Goal: Information Seeking & Learning: Check status

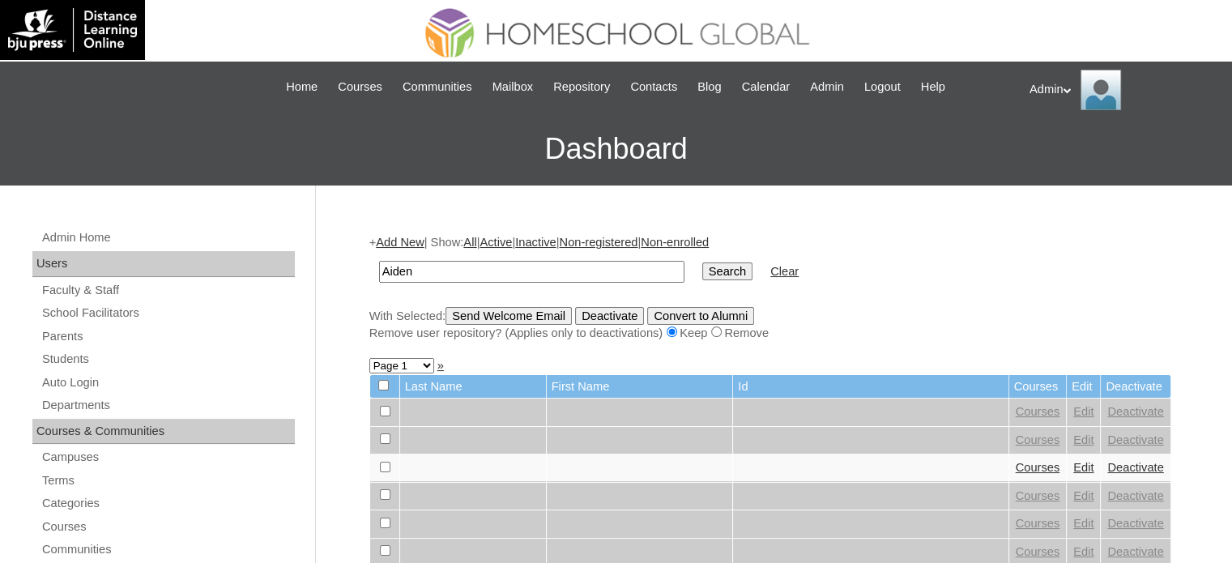
type input "Aiden"
click at [702, 271] on input "Search" at bounding box center [727, 272] width 50 height 18
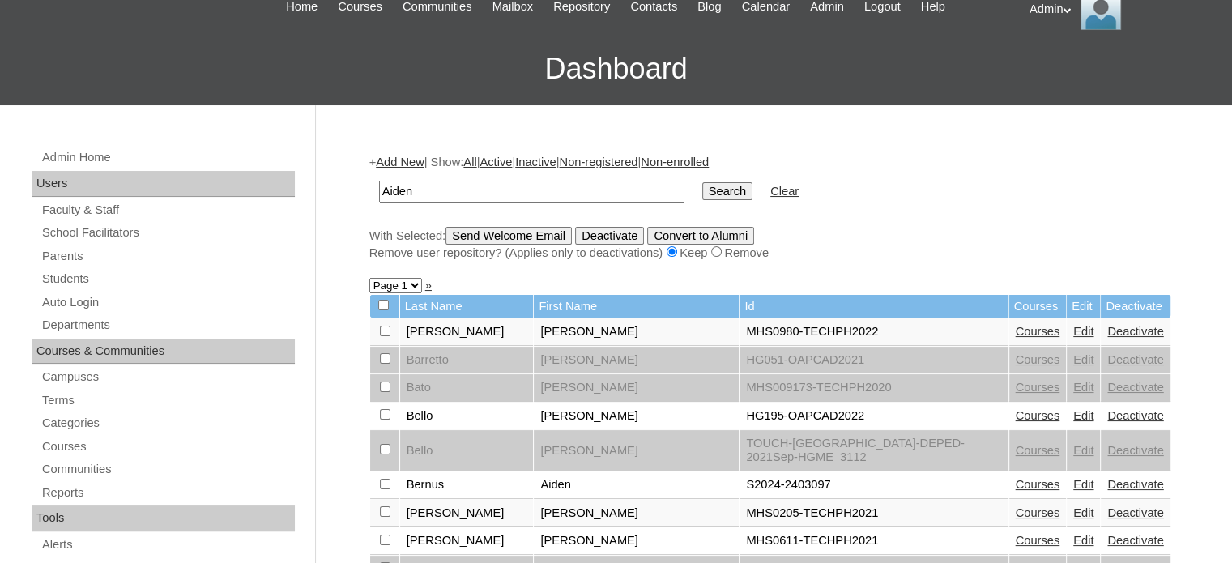
scroll to position [89, 0]
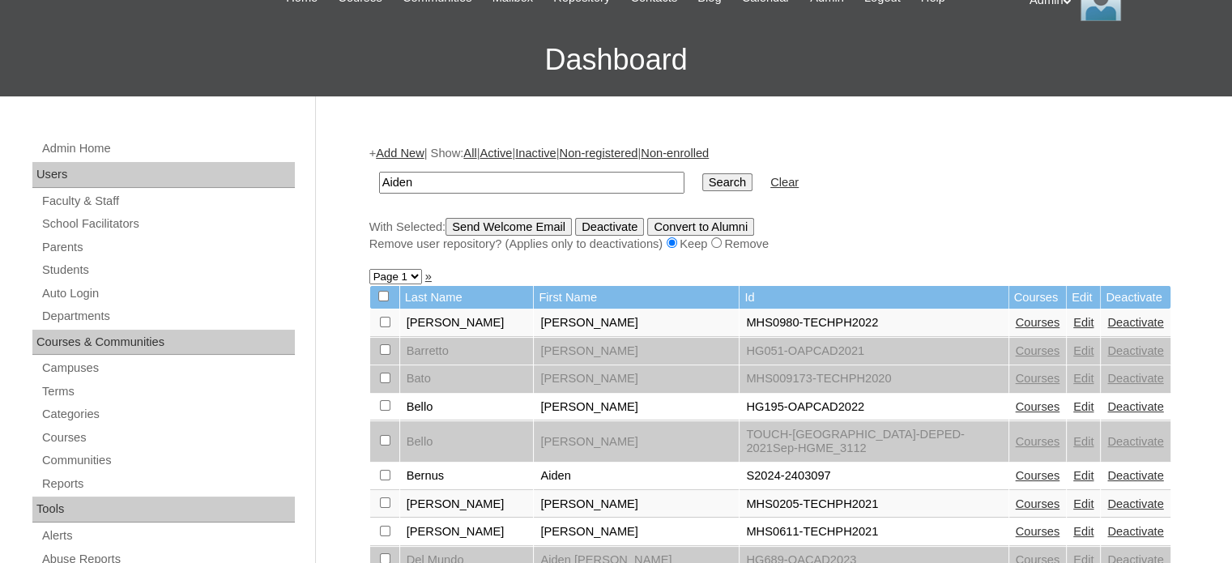
click at [1016, 469] on link "Courses" at bounding box center [1038, 475] width 45 height 13
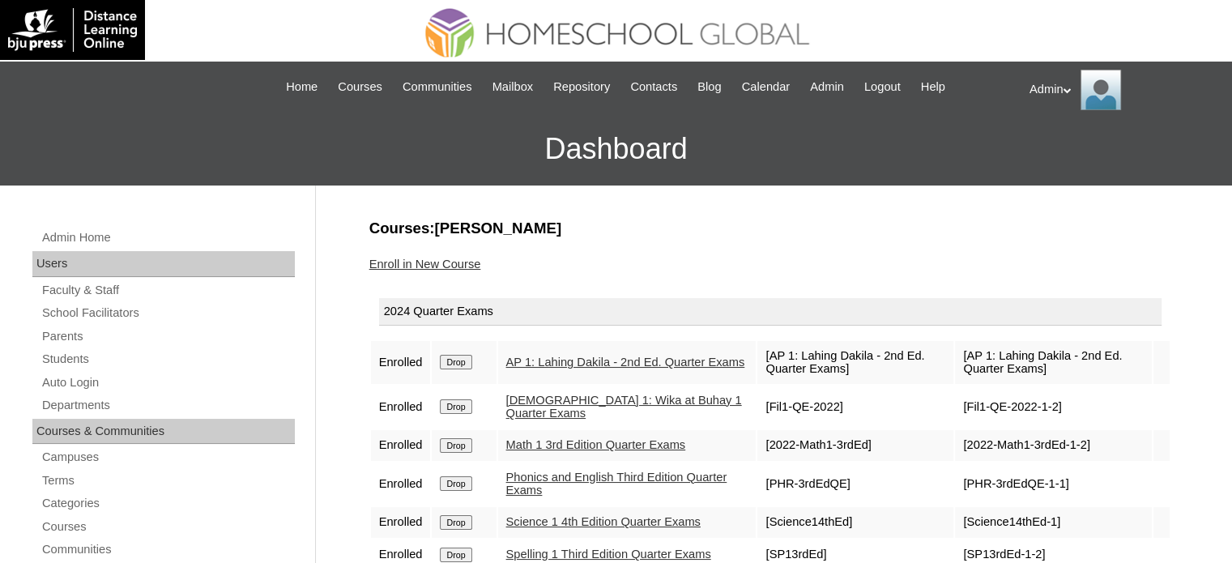
scroll to position [86, 0]
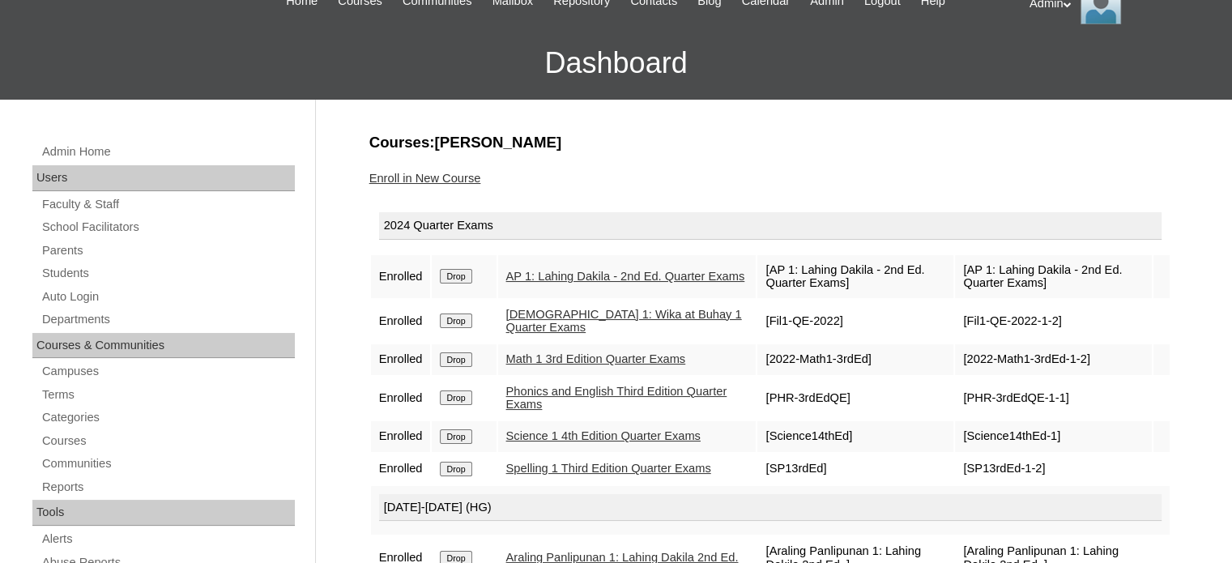
click at [596, 270] on link "AP 1: Lahing Dakila - 2nd Ed. Quarter Exams" at bounding box center [625, 276] width 239 height 13
click at [536, 317] on link "Filipino 1: Wika at Buhay 1 Quarter Exams" at bounding box center [624, 321] width 236 height 27
click at [532, 356] on link "Math 1 3rd Edition Quarter Exams" at bounding box center [596, 358] width 180 height 13
click at [536, 389] on link "Phonics and English Third Edition Quarter Exams" at bounding box center [616, 398] width 221 height 27
click at [540, 436] on link "Science 1 4th Edition Quarter Exams" at bounding box center [603, 435] width 194 height 13
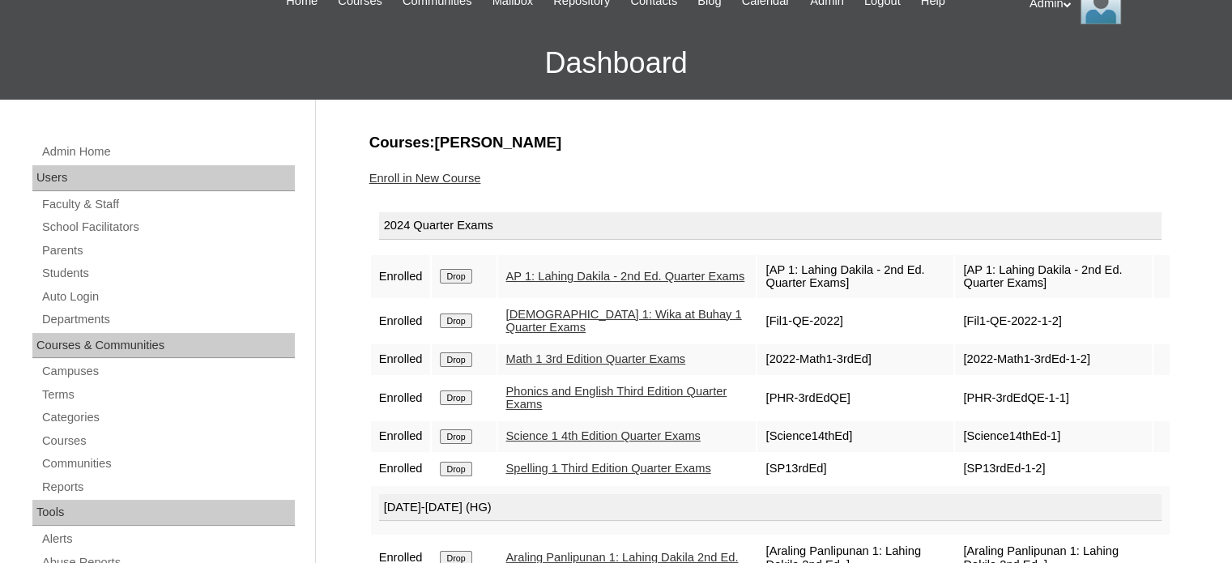
click at [536, 475] on link "Spelling 1 Third Edition Quarter Exams" at bounding box center [608, 468] width 205 height 13
click at [88, 271] on link "Students" at bounding box center [168, 273] width 254 height 20
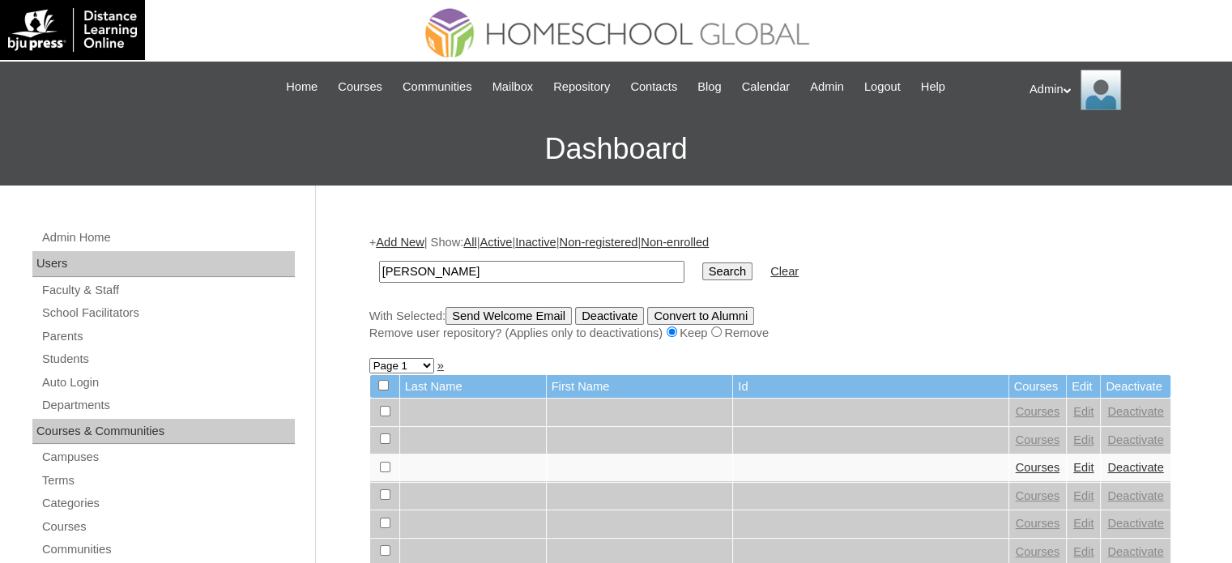
type input "guiang"
click at [702, 267] on input "Search" at bounding box center [727, 272] width 50 height 18
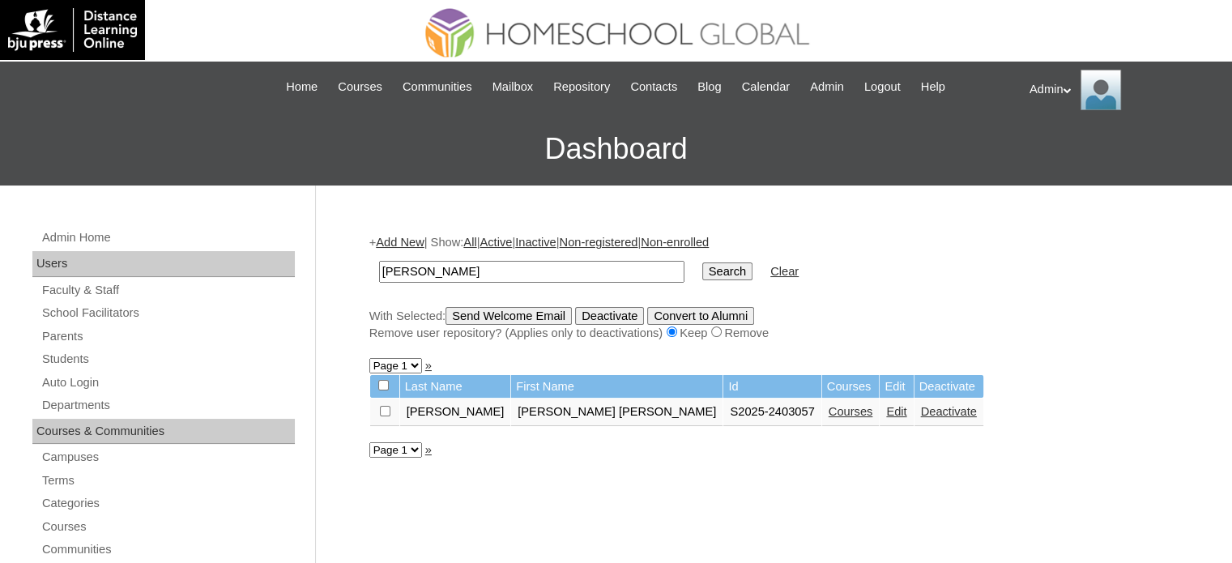
click at [829, 406] on link "Courses" at bounding box center [851, 411] width 45 height 13
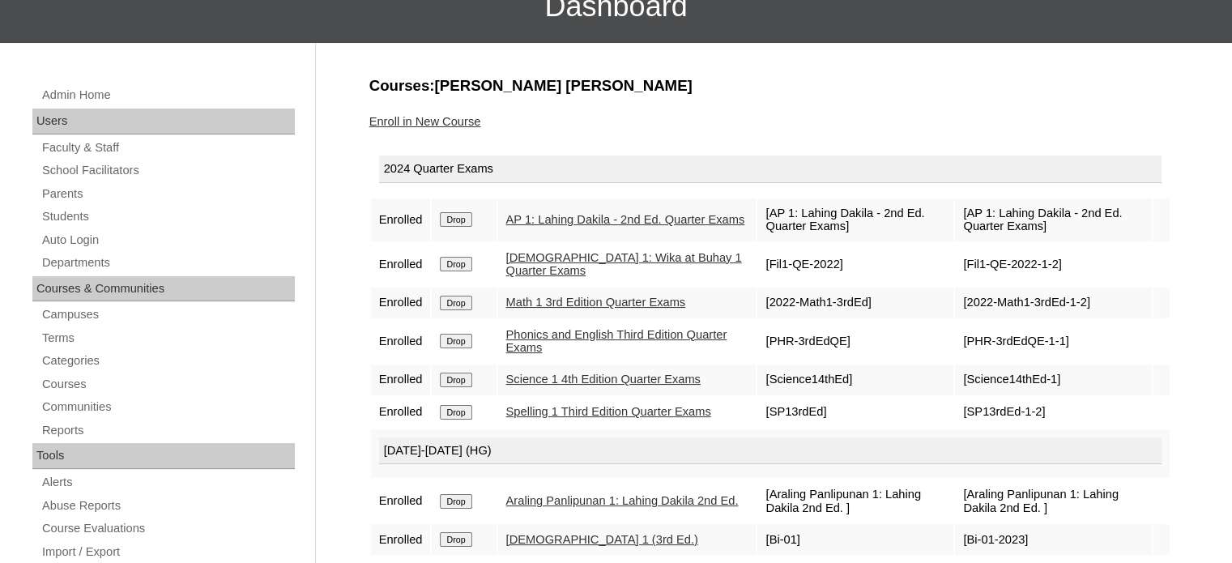
scroll to position [146, 0]
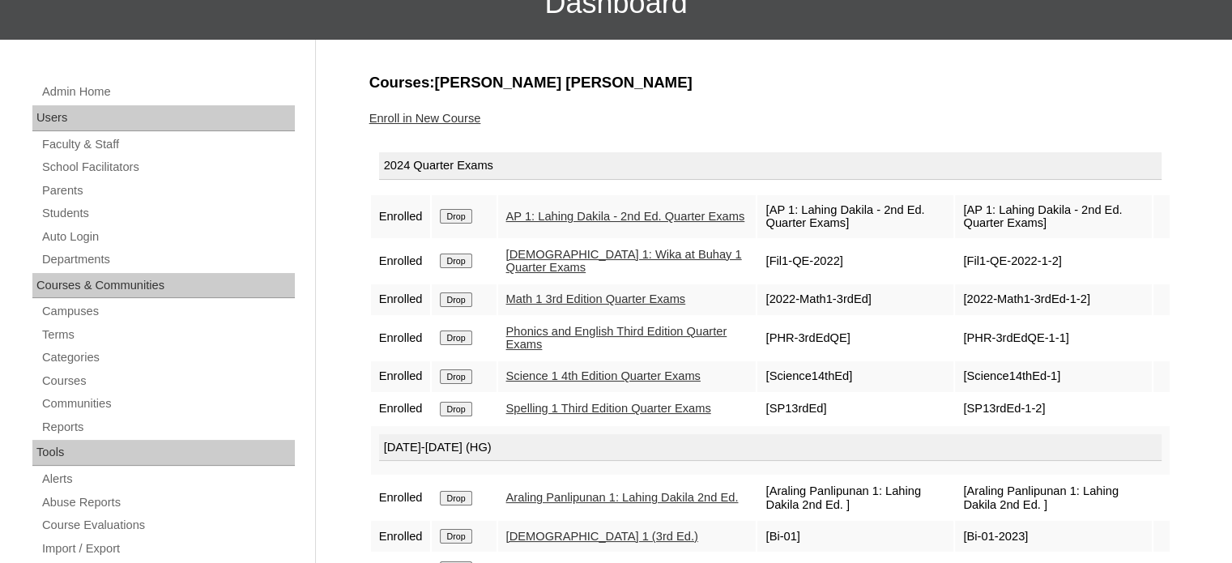
click at [556, 216] on link "AP 1: Lahing Dakila - 2nd Ed. Quarter Exams" at bounding box center [625, 216] width 239 height 13
click at [540, 251] on link "[DEMOGRAPHIC_DATA] 1: Wika at Buhay 1 Quarter Exams" at bounding box center [624, 261] width 236 height 27
click at [541, 293] on link "Math 1 3rd Edition Quarter Exams" at bounding box center [596, 299] width 180 height 13
click at [547, 333] on link "Phonics and English Third Edition Quarter Exams" at bounding box center [616, 338] width 221 height 27
click at [544, 369] on link "Science 1 4th Edition Quarter Exams" at bounding box center [603, 375] width 194 height 13
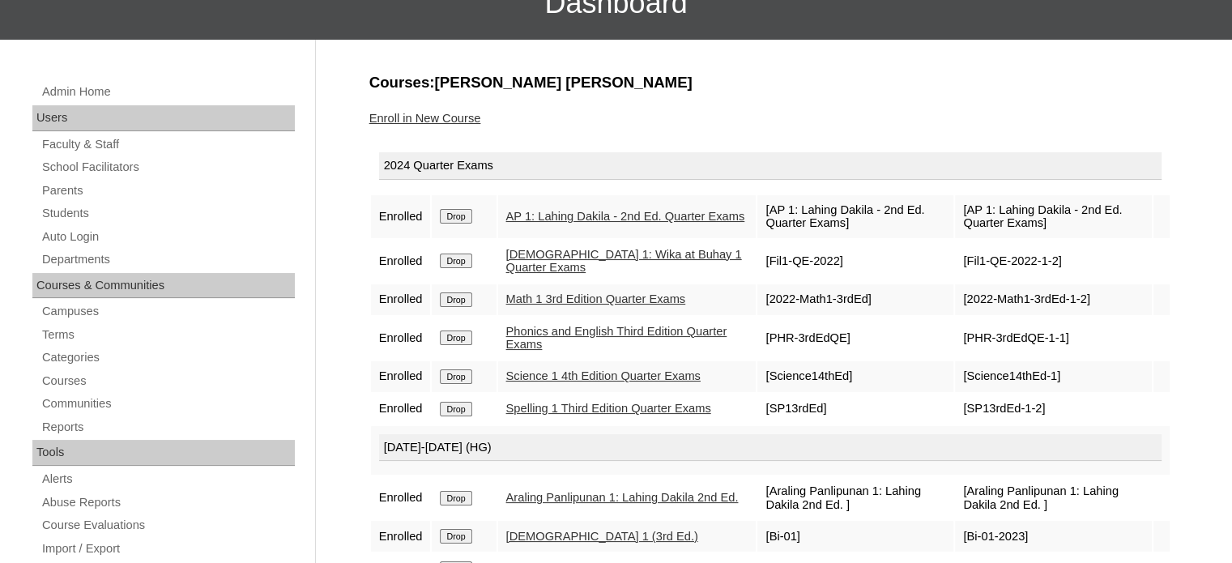
click at [542, 413] on link "Spelling 1 Third Edition Quarter Exams" at bounding box center [608, 408] width 205 height 13
